Goal: Find specific page/section: Find specific page/section

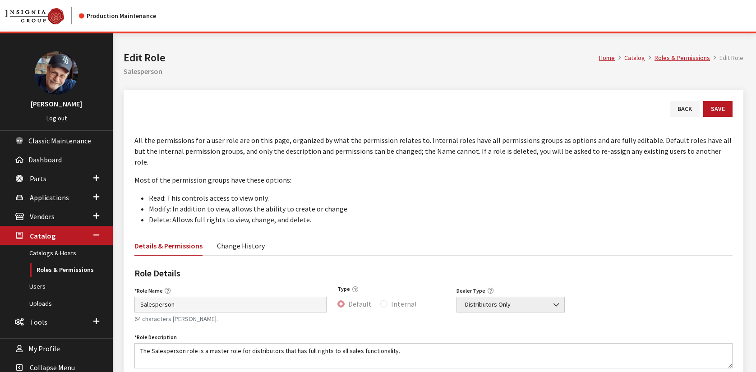
scroll to position [225, 0]
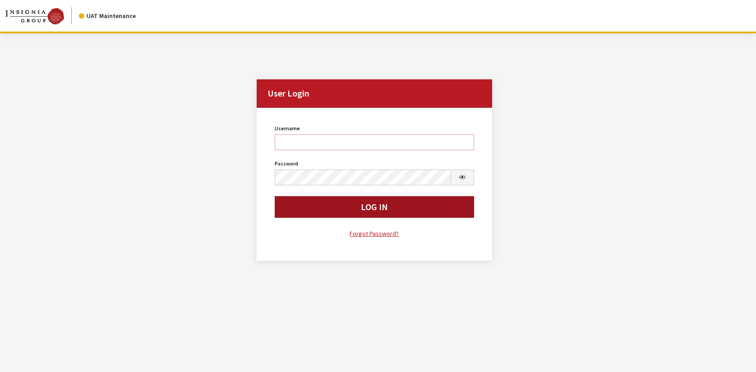
type input "rgoodwin"
click at [307, 205] on button "Log In" at bounding box center [374, 207] width 199 height 22
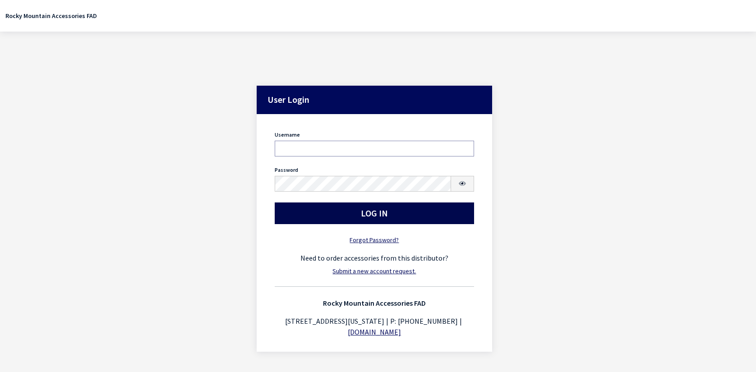
type input "rgoodwin"
click at [323, 215] on button "Log In" at bounding box center [374, 214] width 199 height 22
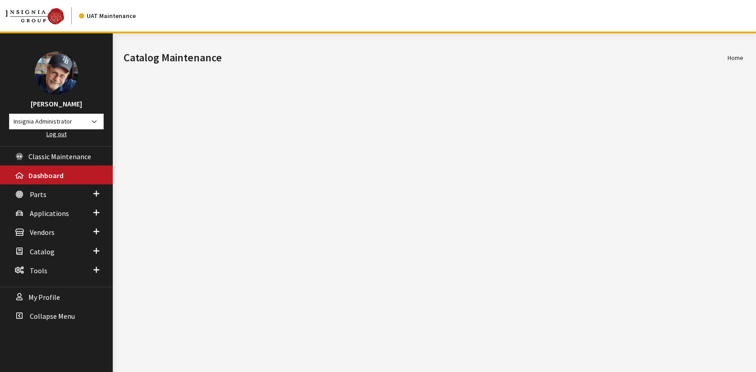
click at [382, 152] on div "Modal title Cancel Yes OK Modal title OK Home Catalog Maintenance Branch: hotfi…" at bounding box center [433, 219] width 641 height 372
click at [43, 211] on span "Applications" at bounding box center [49, 213] width 39 height 9
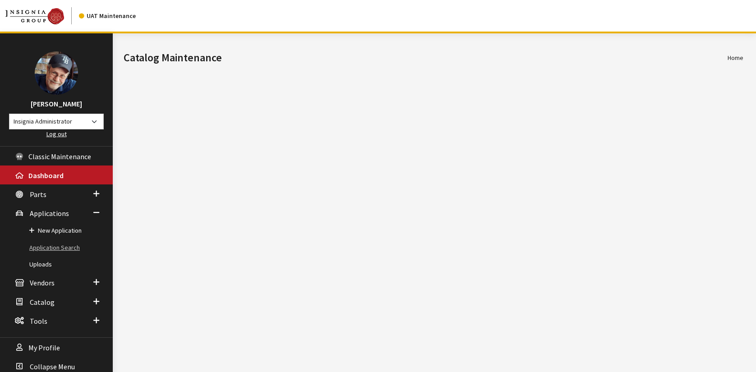
click at [57, 246] on link "Application Search" at bounding box center [56, 247] width 113 height 17
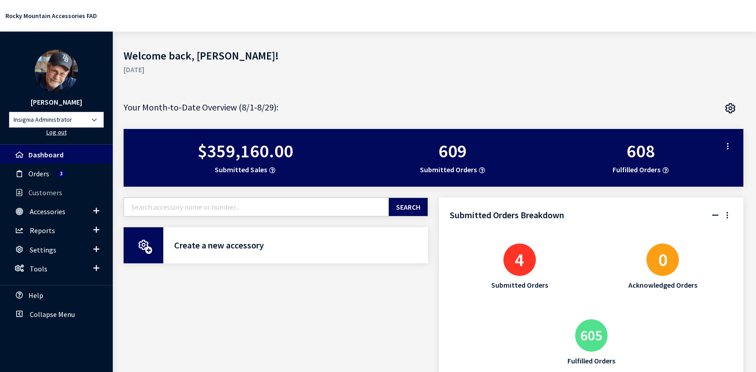
click at [41, 193] on span "Customers" at bounding box center [45, 192] width 34 height 9
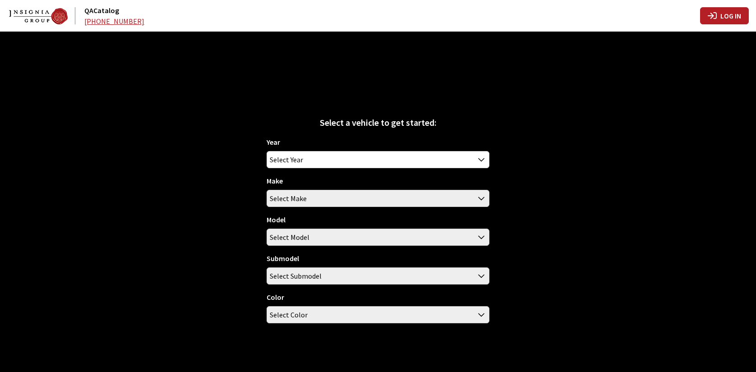
type input "goodwir"
click at [723, 15] on button "Log In" at bounding box center [724, 15] width 49 height 17
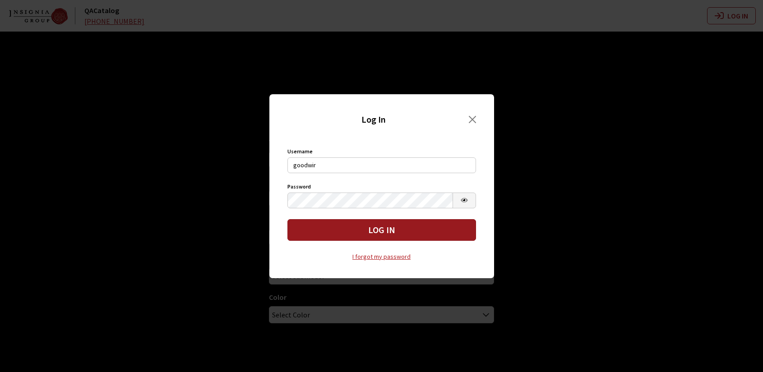
click at [340, 227] on button "Log In" at bounding box center [381, 230] width 189 height 22
